Goal: Task Accomplishment & Management: Manage account settings

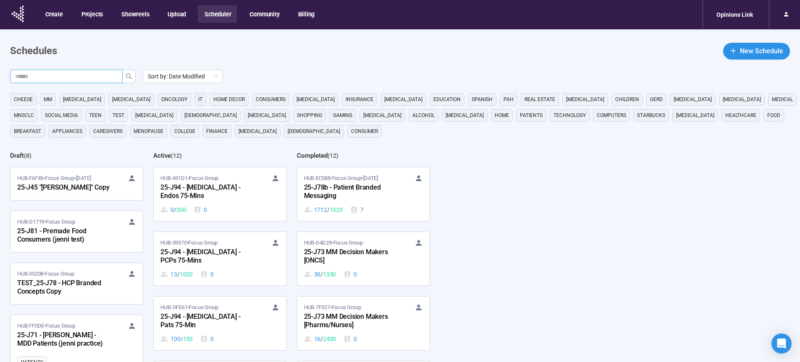
click at [82, 72] on input "text" at bounding box center [63, 76] width 96 height 9
type input "**"
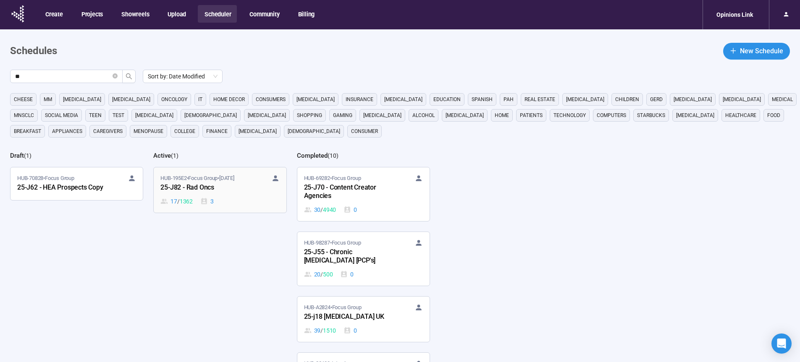
click at [194, 190] on div "25-J82 - Rad Oncs" at bounding box center [206, 188] width 92 height 11
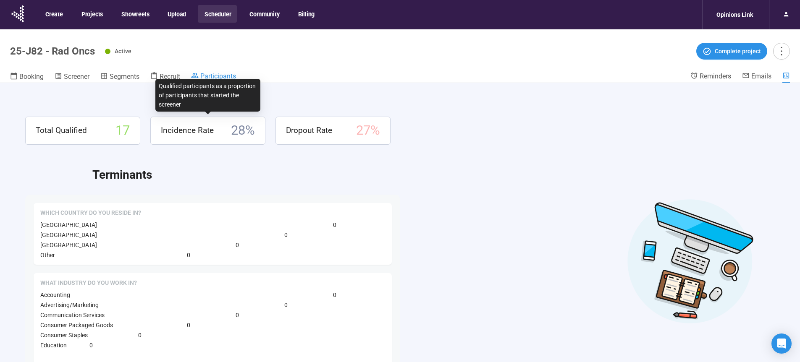
click at [215, 78] on span "Participants" at bounding box center [218, 76] width 36 height 8
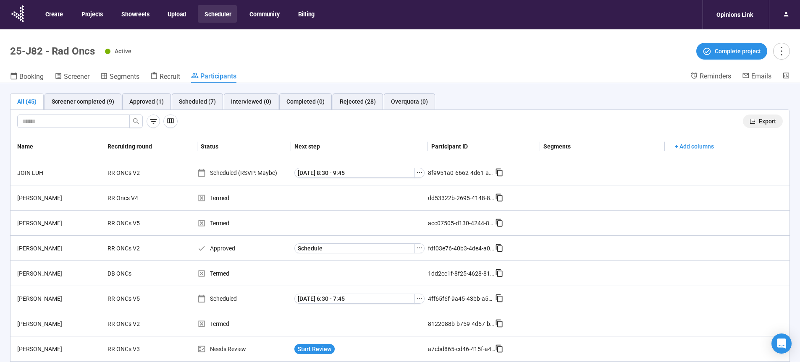
click at [770, 123] on button "Export" at bounding box center [763, 121] width 40 height 13
click at [152, 104] on div "Approved (1)" at bounding box center [146, 101] width 34 height 9
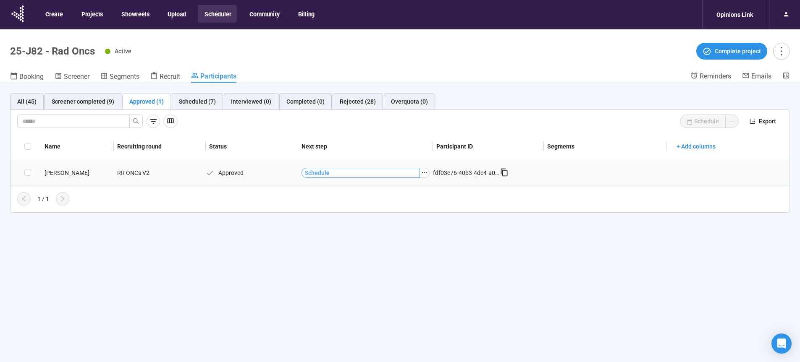
click at [315, 173] on span "Schedule" at bounding box center [317, 172] width 25 height 9
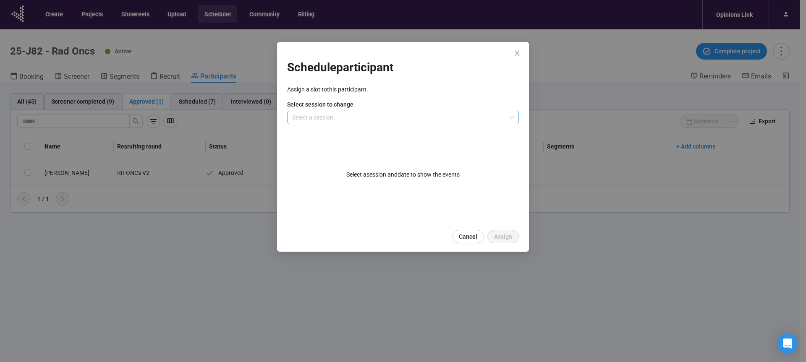
click at [334, 120] on input "search" at bounding box center [403, 117] width 222 height 13
click at [309, 135] on div "Day 1" at bounding box center [403, 134] width 218 height 9
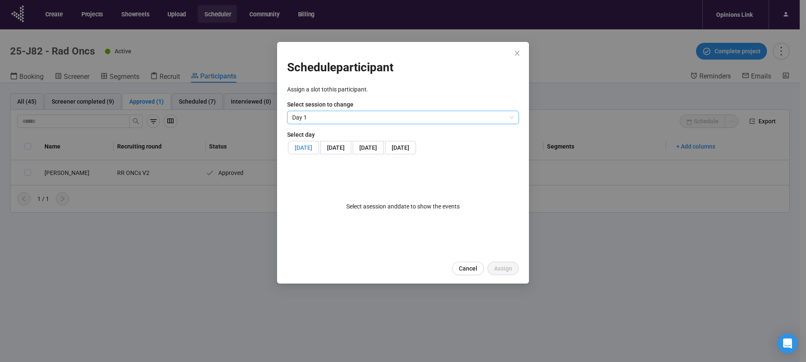
click at [312, 149] on span "[DATE]" at bounding box center [304, 147] width 18 height 7
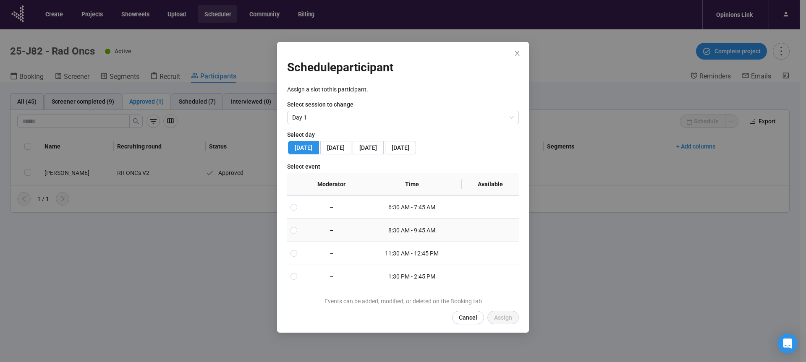
click at [322, 242] on td "–" at bounding box center [332, 230] width 62 height 23
click at [503, 323] on span "Assign" at bounding box center [503, 317] width 18 height 9
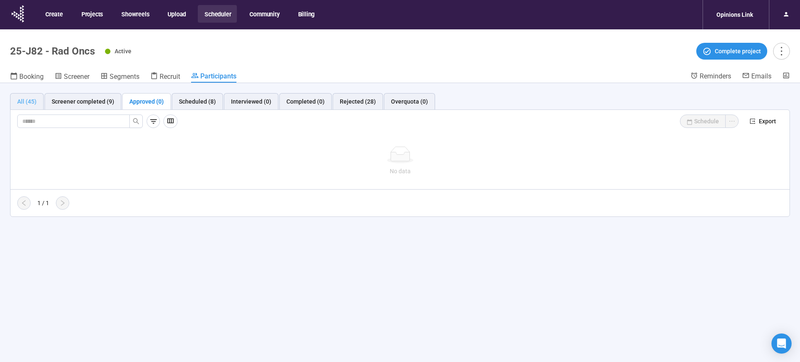
click at [38, 99] on div "All (45)" at bounding box center [27, 101] width 34 height 17
click at [41, 124] on input "text" at bounding box center [70, 121] width 96 height 9
paste input "**********"
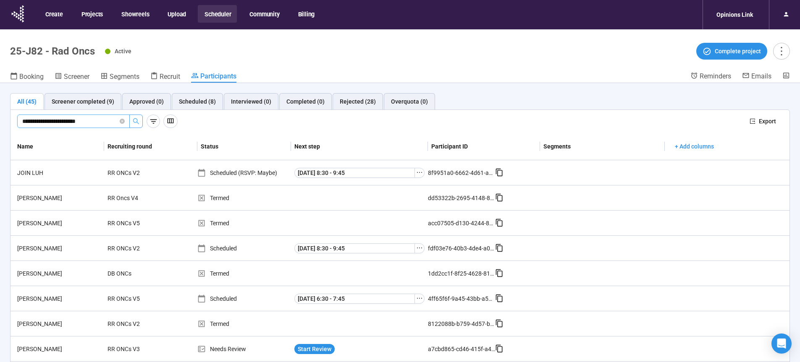
click at [138, 122] on icon "search" at bounding box center [136, 121] width 7 height 7
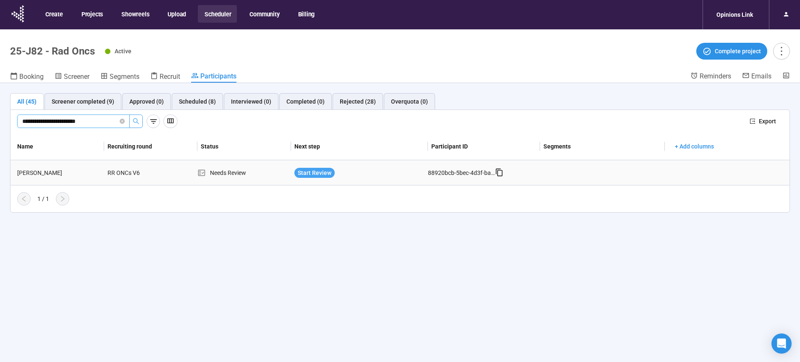
type input "**********"
click at [316, 173] on span "Start Review" at bounding box center [315, 172] width 34 height 9
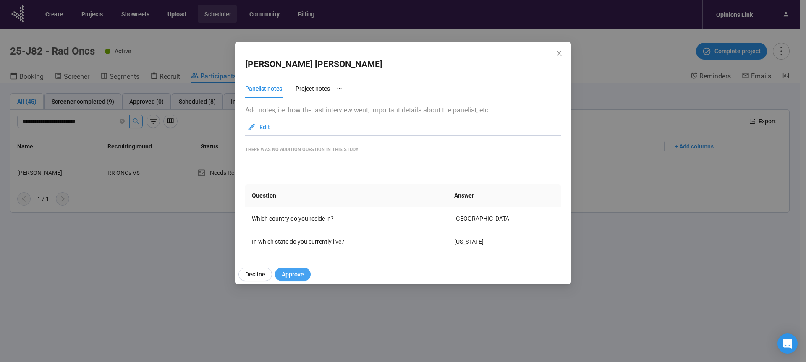
click at [306, 272] on button "Approve" at bounding box center [293, 274] width 36 height 13
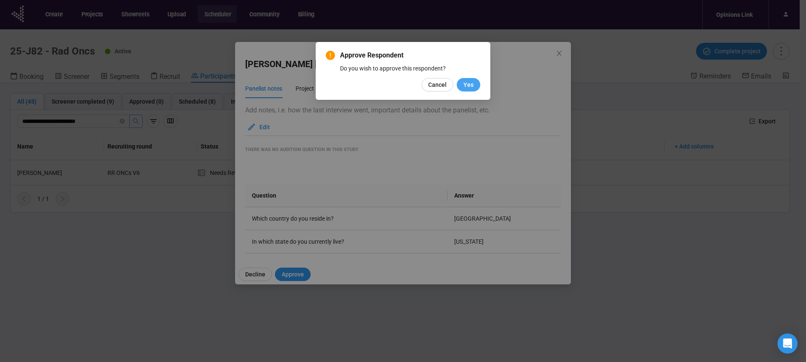
click at [472, 84] on span "Yes" at bounding box center [469, 84] width 10 height 9
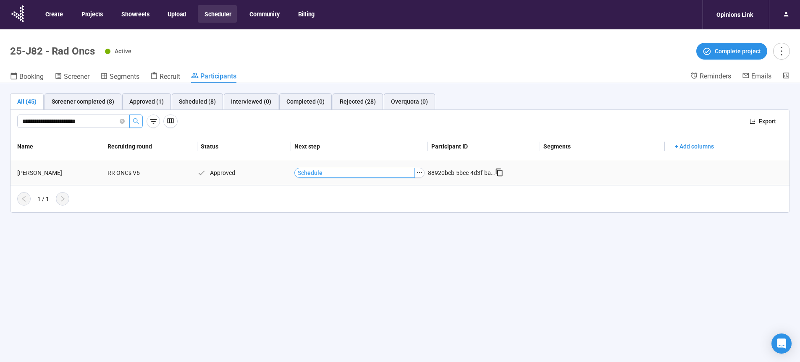
click at [310, 173] on span "Schedule" at bounding box center [310, 172] width 25 height 9
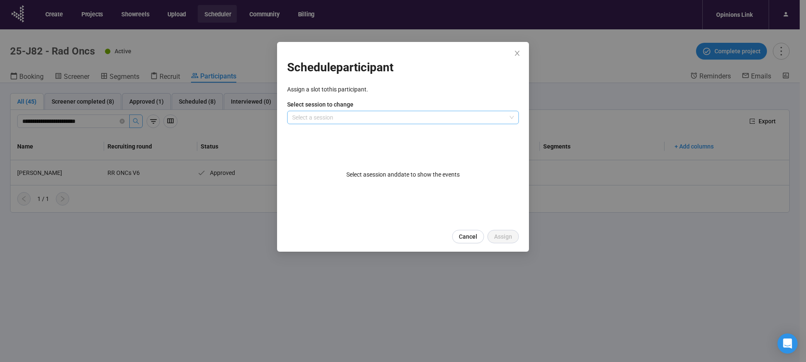
click at [307, 120] on input "search" at bounding box center [403, 117] width 222 height 13
click at [302, 148] on div "Day 2" at bounding box center [403, 147] width 218 height 9
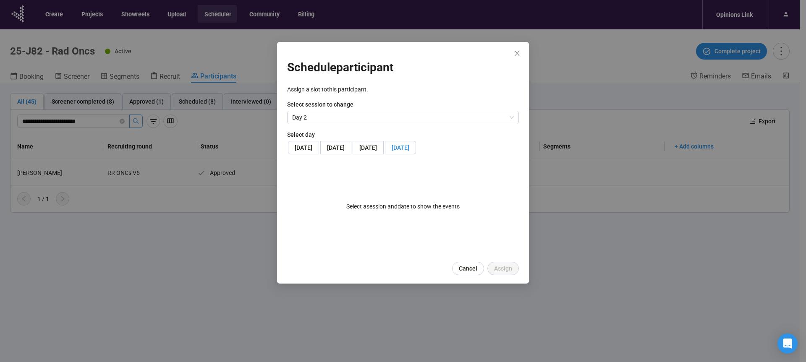
click at [392, 151] on span "[DATE]" at bounding box center [401, 147] width 18 height 7
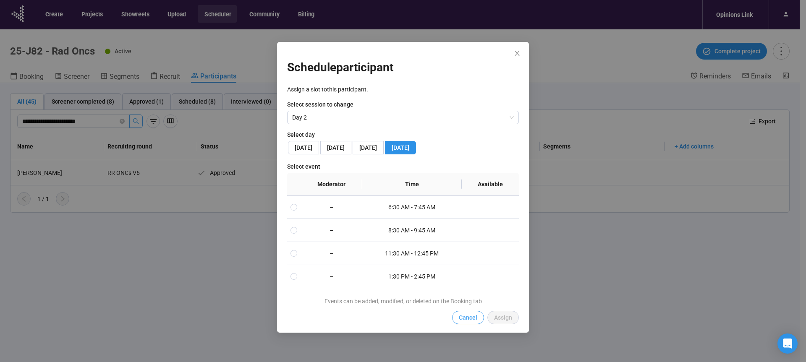
click at [468, 323] on span "Cancel" at bounding box center [468, 317] width 18 height 9
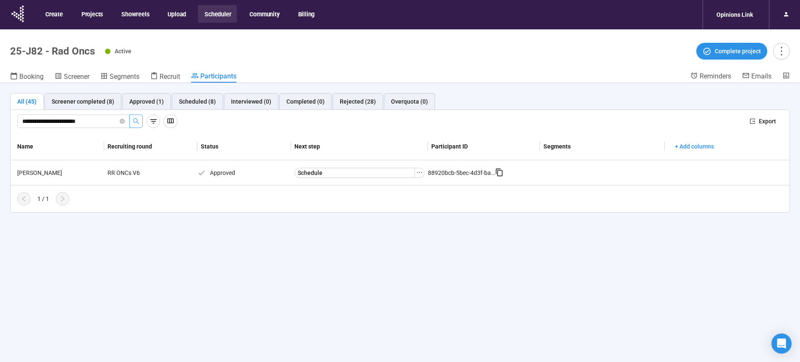
click at [349, 259] on div "**********" at bounding box center [400, 237] width 800 height 309
click at [38, 78] on span "Booking" at bounding box center [31, 77] width 24 height 8
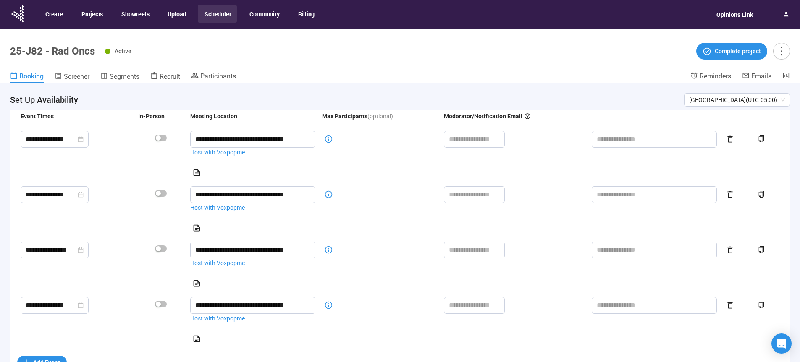
scroll to position [186, 0]
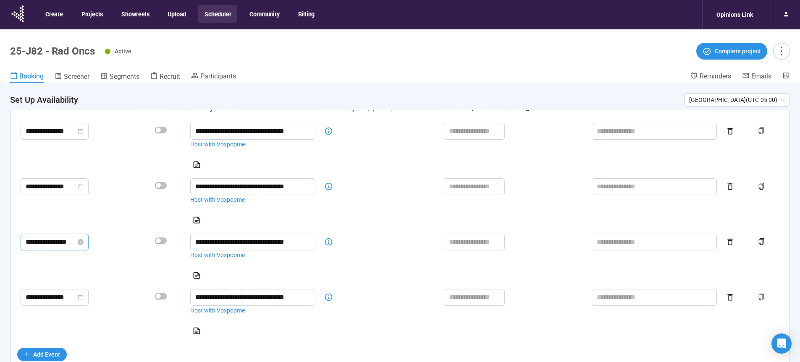
click at [76, 244] on input "**********" at bounding box center [51, 242] width 50 height 10
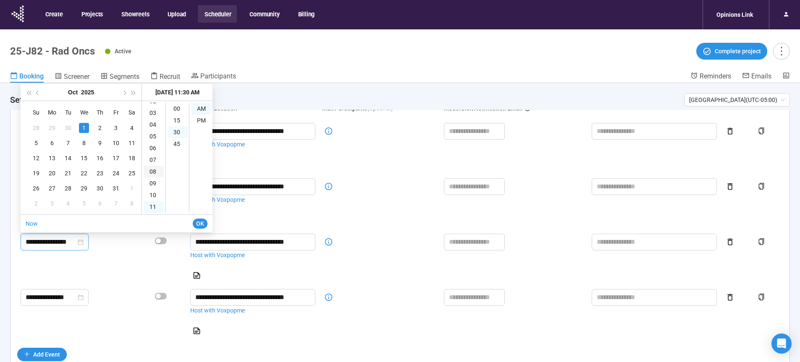
scroll to position [31, 0]
click at [155, 124] on div "04" at bounding box center [154, 125] width 20 height 12
click at [173, 132] on div "30" at bounding box center [178, 132] width 20 height 12
click at [201, 122] on div "PM" at bounding box center [201, 121] width 20 height 12
click at [152, 124] on div "04" at bounding box center [154, 125] width 20 height 12
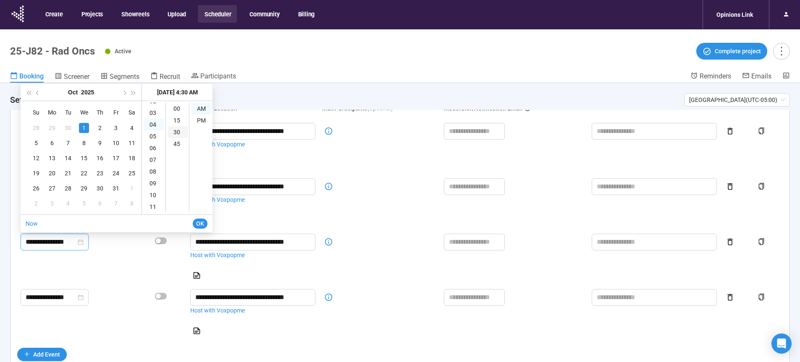
click at [177, 130] on div "30" at bounding box center [178, 132] width 20 height 12
click at [202, 120] on div "PM" at bounding box center [201, 121] width 20 height 12
click at [200, 222] on span "OK" at bounding box center [200, 223] width 8 height 9
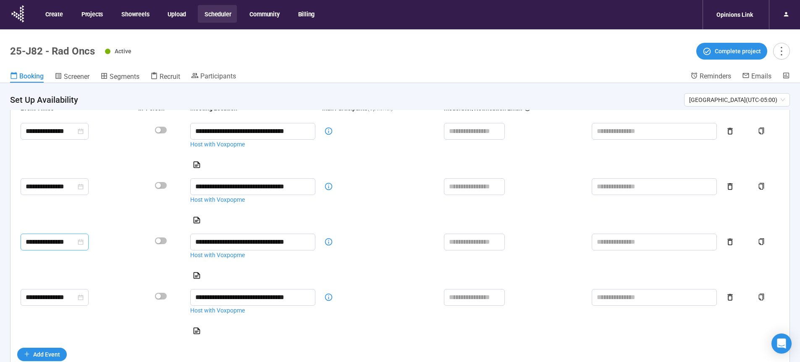
click at [588, 334] on td at bounding box center [654, 313] width 132 height 55
type input "**********"
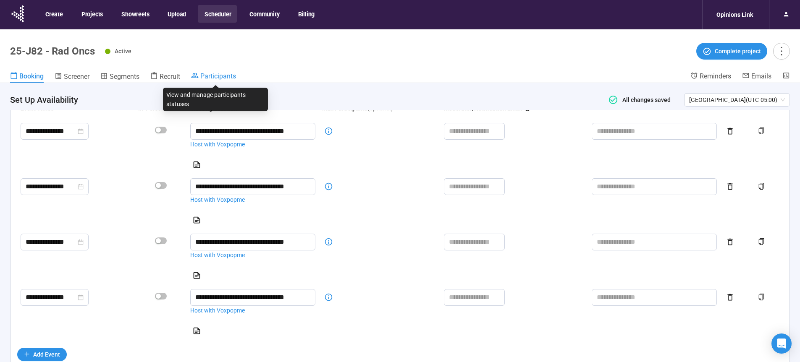
click at [220, 76] on span "Participants" at bounding box center [218, 76] width 36 height 8
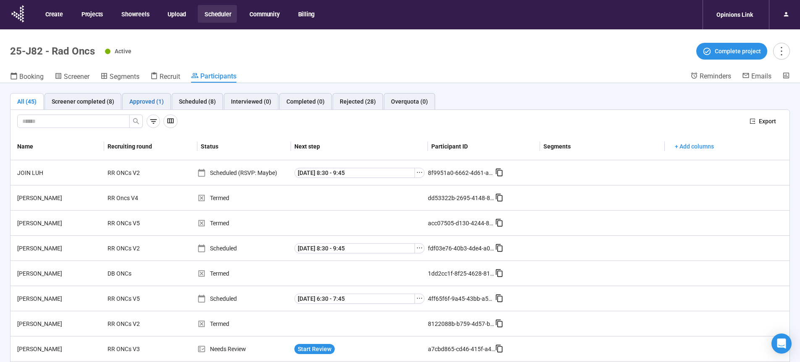
click at [136, 102] on div "Approved (1)" at bounding box center [146, 101] width 34 height 9
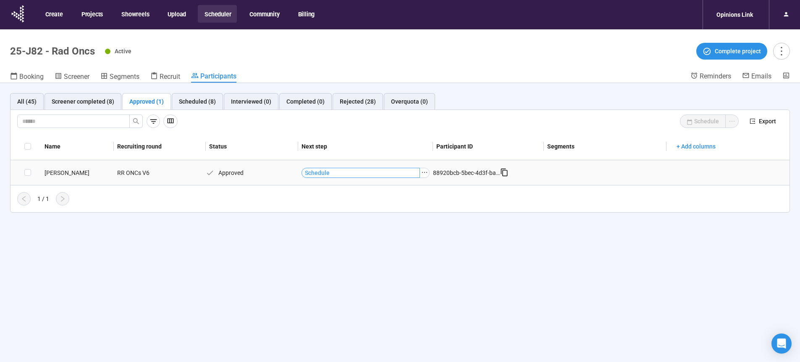
click at [312, 175] on span "Schedule" at bounding box center [317, 172] width 25 height 9
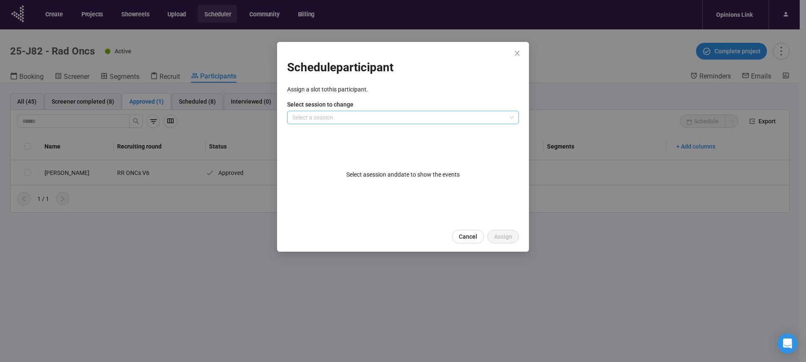
click at [310, 116] on input "search" at bounding box center [403, 117] width 222 height 13
click at [303, 148] on div "Day 2" at bounding box center [403, 147] width 218 height 9
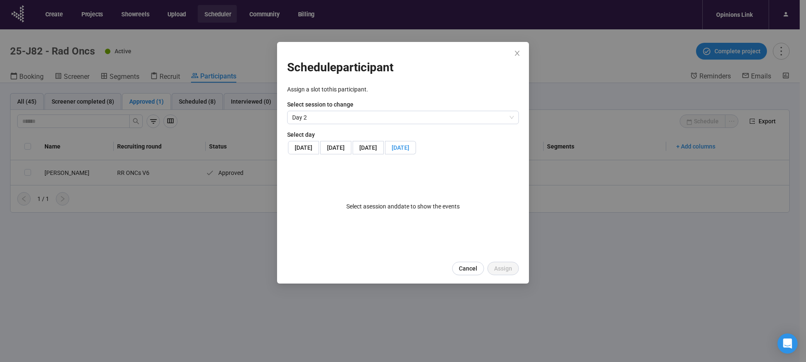
click at [392, 151] on span "[DATE]" at bounding box center [401, 147] width 18 height 7
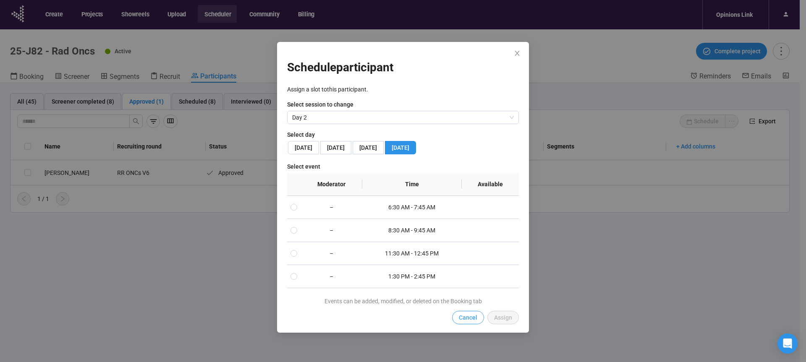
click at [462, 323] on span "Cancel" at bounding box center [468, 317] width 18 height 9
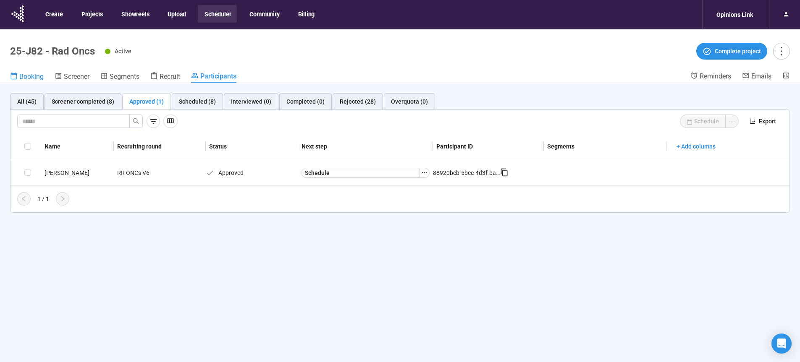
click at [33, 80] on span "Booking" at bounding box center [31, 77] width 24 height 8
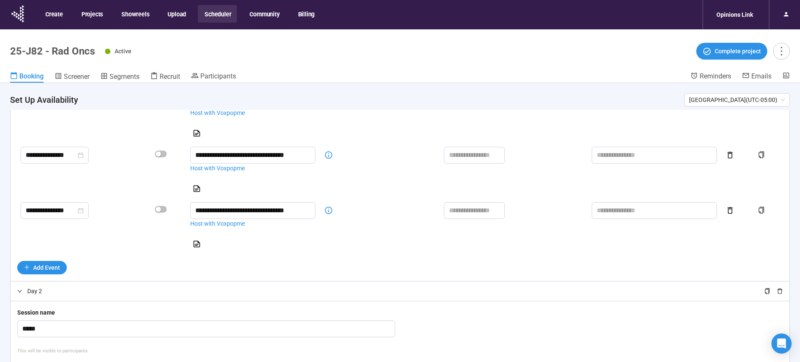
scroll to position [272, 0]
click at [76, 215] on input "**********" at bounding box center [51, 211] width 50 height 10
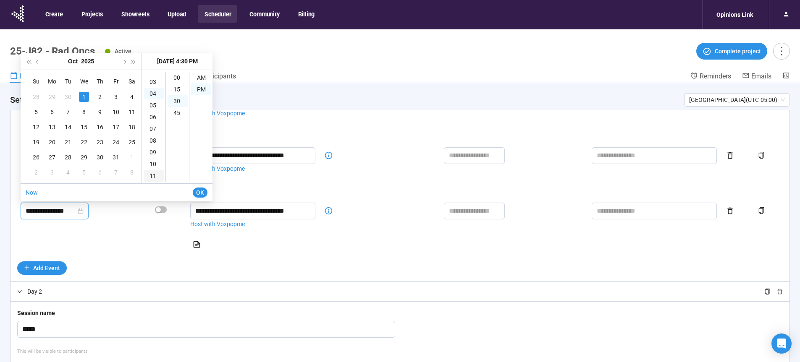
scroll to position [31, 0]
click at [153, 177] on div "11" at bounding box center [154, 176] width 20 height 12
click at [179, 101] on div "30" at bounding box center [178, 101] width 20 height 12
click at [202, 79] on div "AM" at bounding box center [201, 78] width 20 height 12
click at [151, 176] on div "11" at bounding box center [154, 176] width 20 height 12
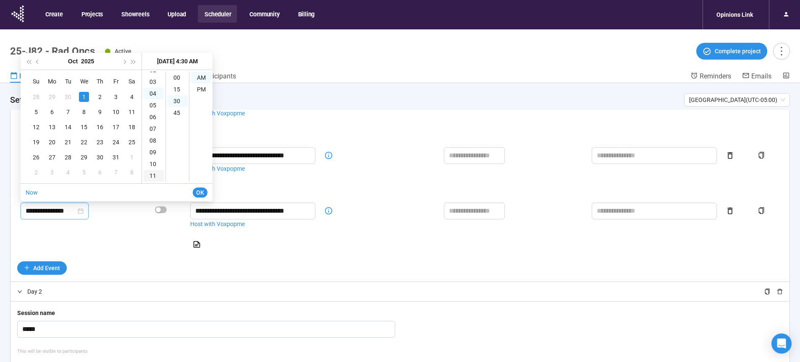
type input "**********"
click at [201, 194] on span "OK" at bounding box center [200, 192] width 8 height 9
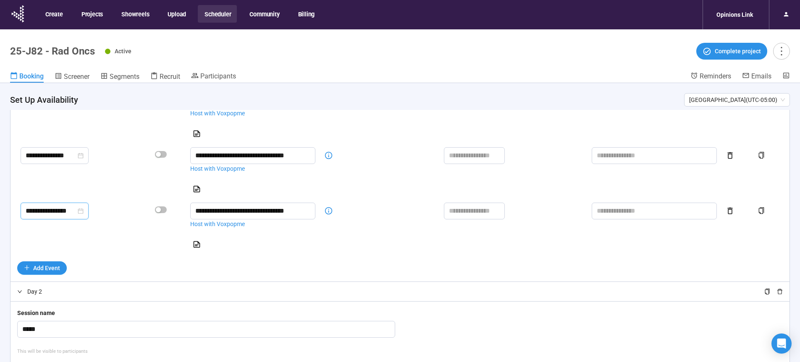
click at [375, 274] on div "Add Event" at bounding box center [400, 268] width 766 height 13
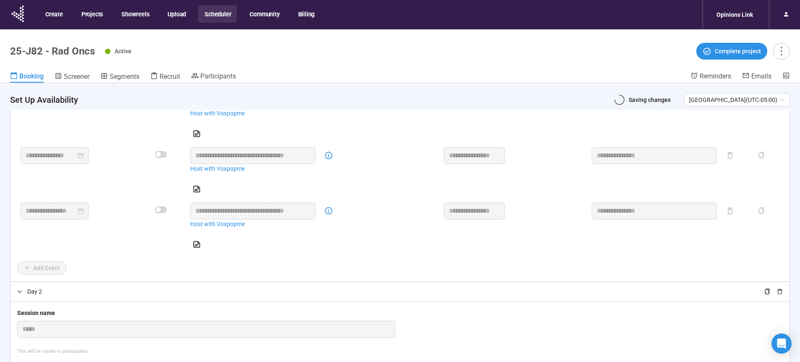
type input "**********"
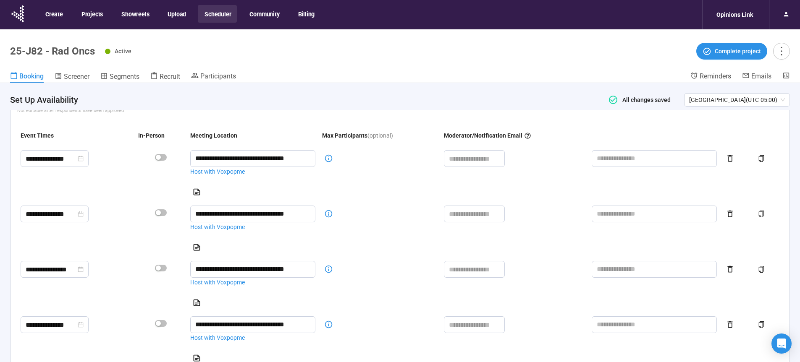
scroll to position [608, 0]
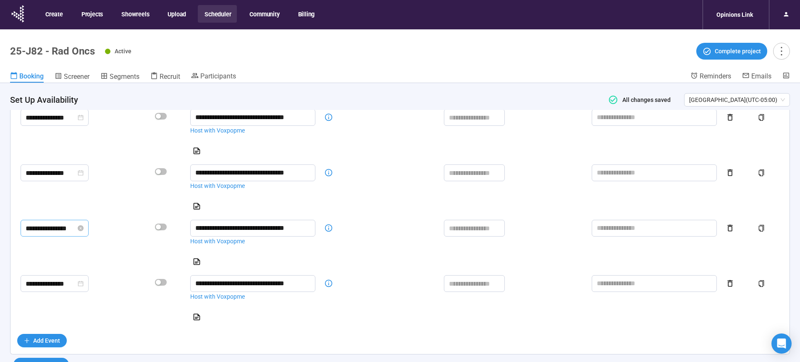
click at [76, 226] on input "**********" at bounding box center [51, 228] width 50 height 10
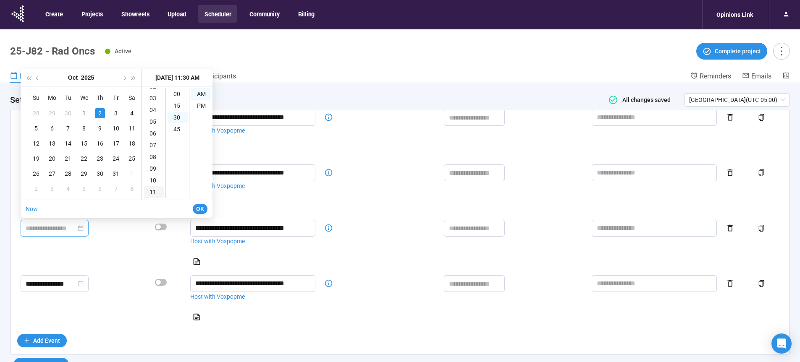
scroll to position [31, 0]
click at [153, 110] on div "04" at bounding box center [154, 110] width 20 height 12
click at [174, 116] on div "30" at bounding box center [178, 118] width 20 height 12
click at [152, 111] on div "04" at bounding box center [154, 110] width 20 height 12
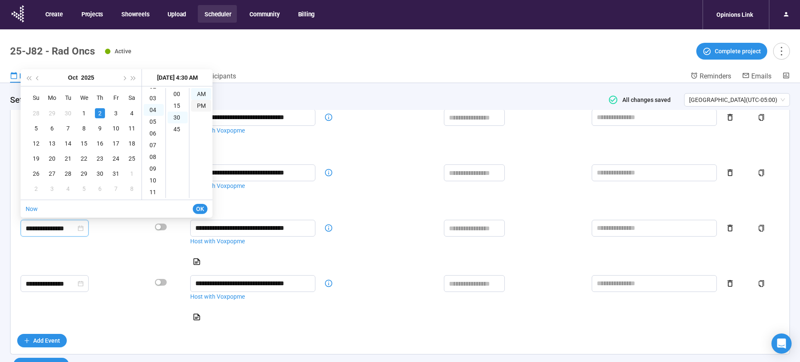
click at [200, 108] on div "PM" at bounding box center [201, 106] width 20 height 12
click at [200, 211] on span "OK" at bounding box center [200, 209] width 8 height 9
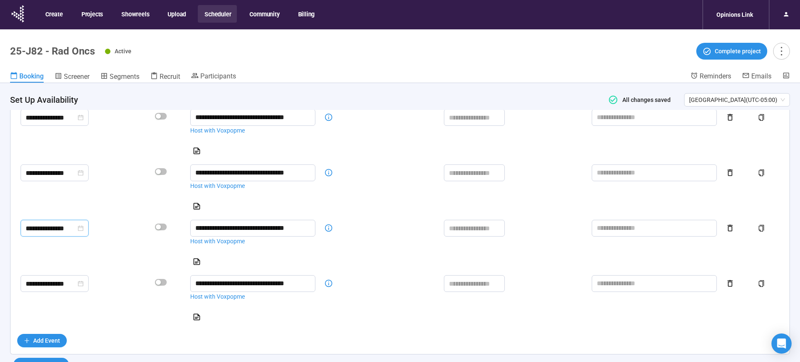
click at [399, 332] on div "**********" at bounding box center [399, 161] width 779 height 387
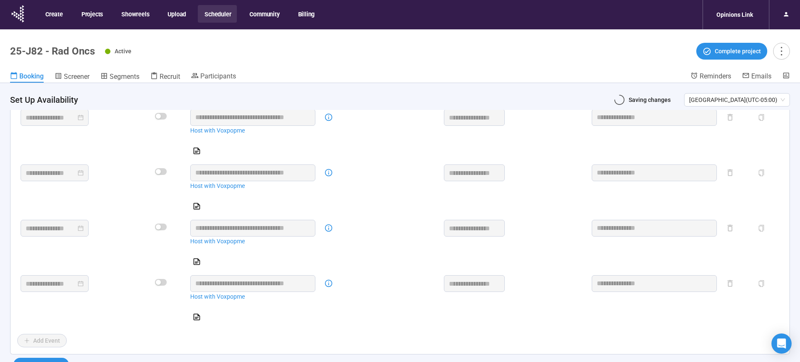
type input "**********"
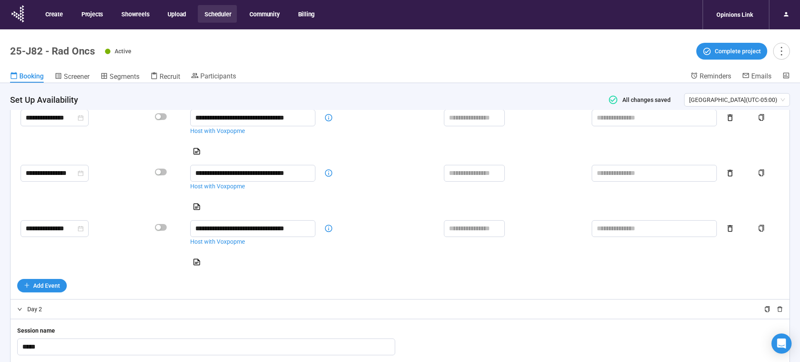
scroll to position [215, 0]
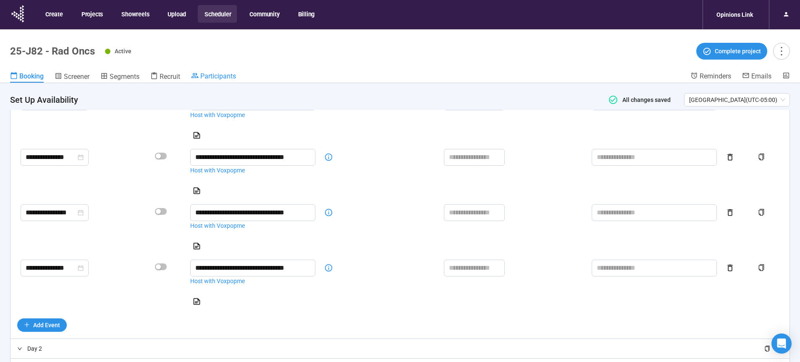
click at [230, 76] on span "Participants" at bounding box center [218, 76] width 36 height 8
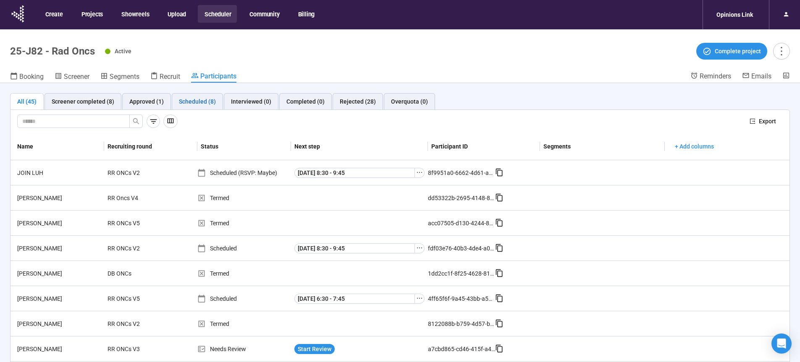
click at [201, 103] on div "Scheduled (8)" at bounding box center [197, 101] width 37 height 9
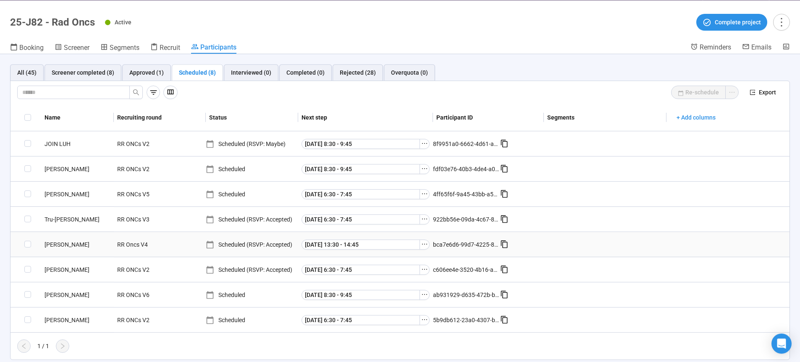
scroll to position [29, 0]
click at [153, 73] on div "Approved (1)" at bounding box center [146, 72] width 34 height 9
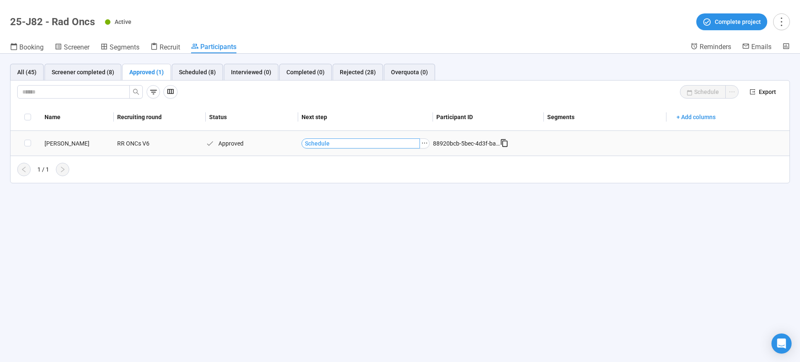
click at [320, 144] on span "Schedule" at bounding box center [317, 143] width 25 height 9
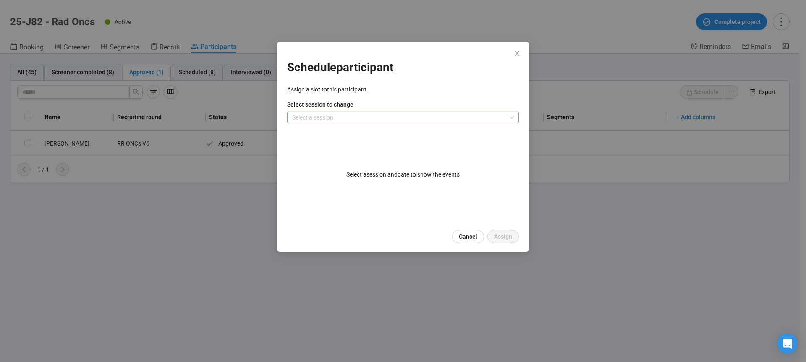
click at [306, 112] on input "search" at bounding box center [403, 117] width 222 height 13
click at [308, 151] on div "Day 2" at bounding box center [403, 147] width 218 height 9
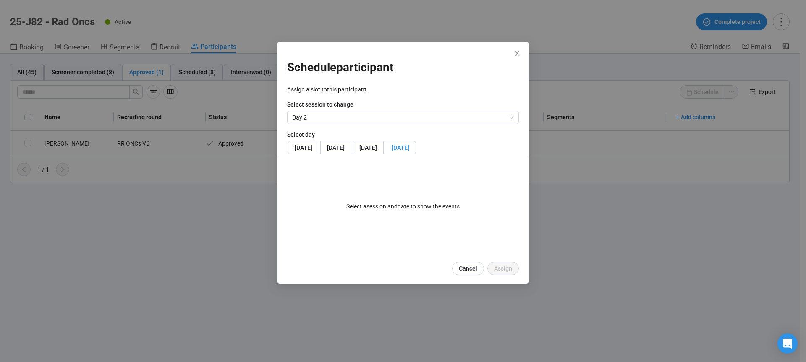
click at [392, 151] on span "[DATE]" at bounding box center [401, 147] width 18 height 7
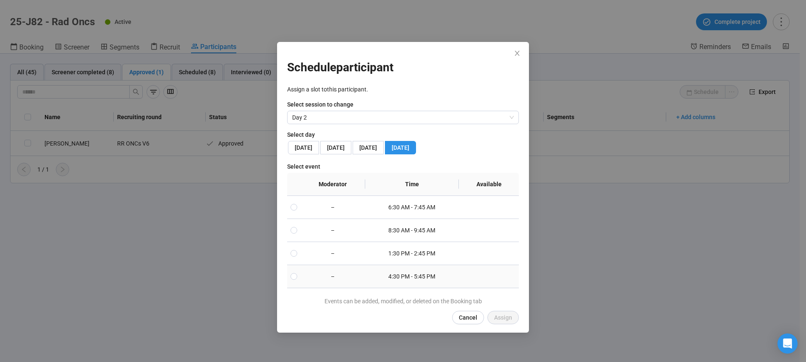
click at [326, 289] on td "–" at bounding box center [333, 276] width 65 height 23
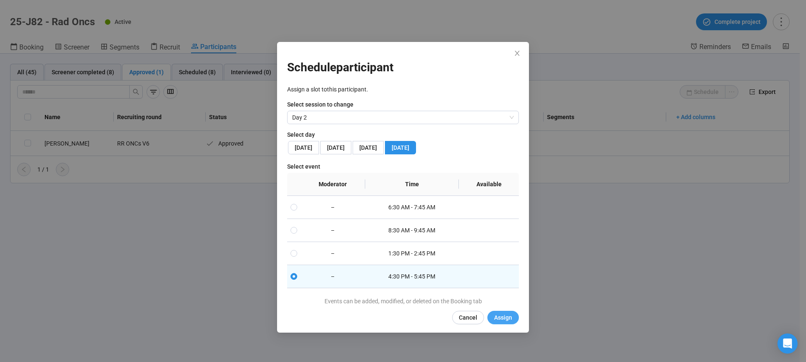
click at [504, 323] on span "Assign" at bounding box center [503, 317] width 18 height 9
